Goal: Task Accomplishment & Management: Use online tool/utility

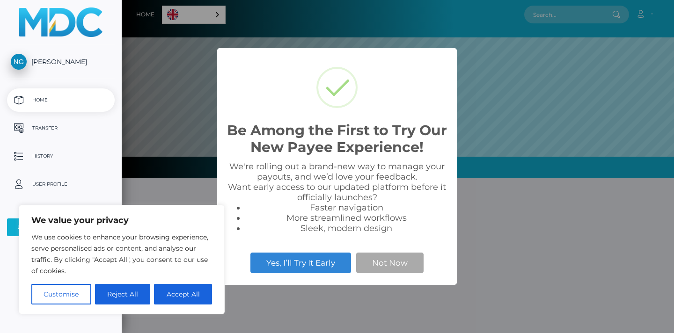
scroll to position [178, 552]
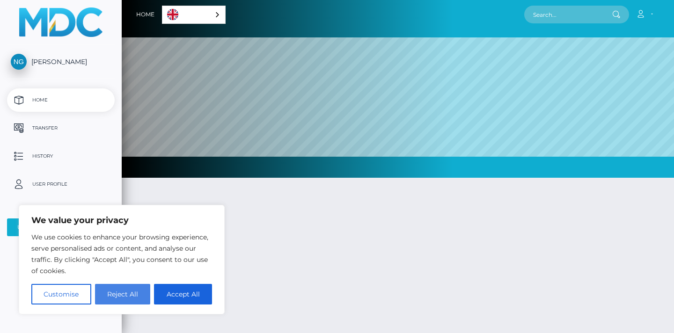
click at [140, 290] on button "Reject All" at bounding box center [123, 294] width 56 height 21
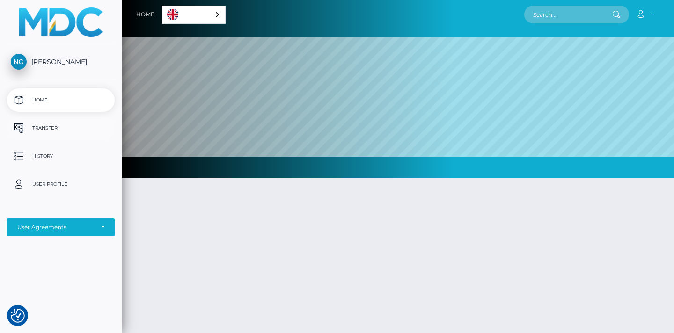
click at [54, 129] on p "Transfer" at bounding box center [61, 128] width 100 height 14
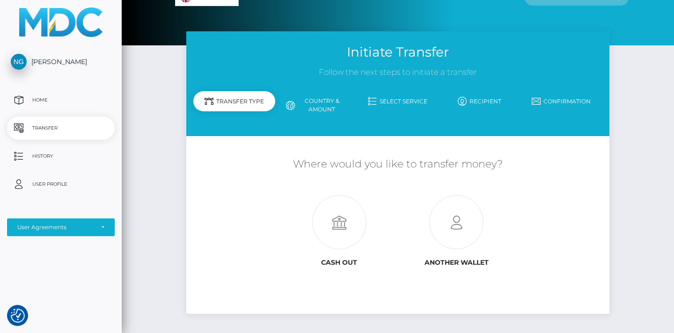
scroll to position [22, 0]
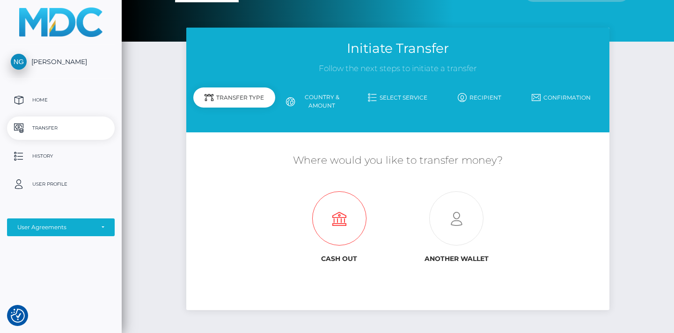
click at [349, 216] on icon at bounding box center [338, 219] width 117 height 54
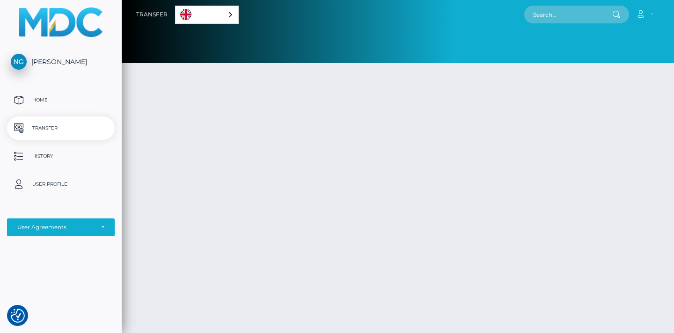
scroll to position [22, 0]
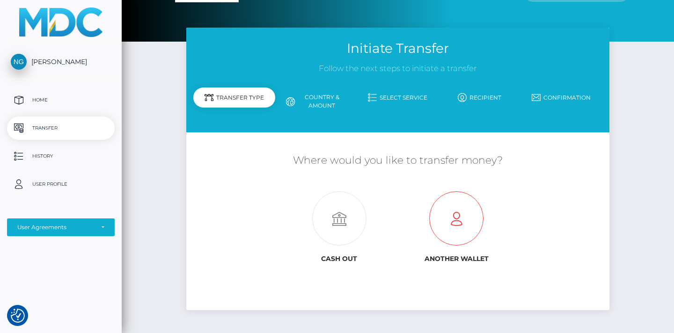
click at [463, 220] on icon at bounding box center [456, 219] width 117 height 54
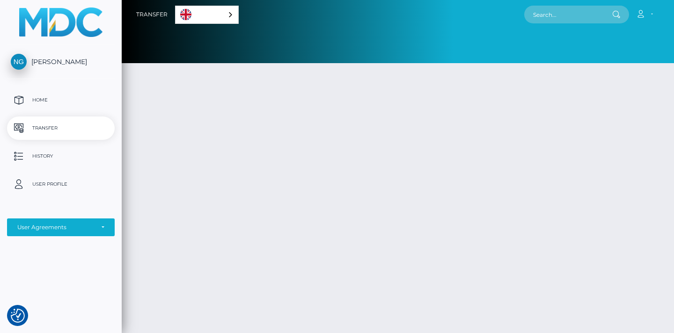
scroll to position [22, 0]
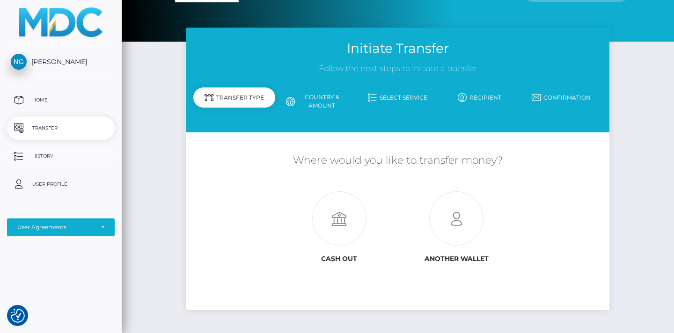
click at [66, 152] on p "History" at bounding box center [61, 156] width 100 height 14
